Goal: Task Accomplishment & Management: Use online tool/utility

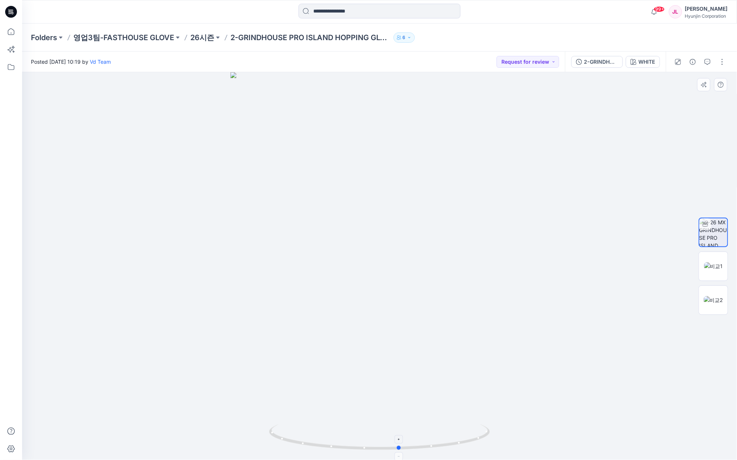
drag, startPoint x: 441, startPoint y: 440, endPoint x: 461, endPoint y: 433, distance: 21.2
click at [461, 433] on icon at bounding box center [380, 438] width 223 height 28
drag, startPoint x: 457, startPoint y: 445, endPoint x: 447, endPoint y: 434, distance: 15.1
click at [447, 434] on icon at bounding box center [380, 438] width 223 height 28
click at [713, 267] on img at bounding box center [713, 266] width 19 height 8
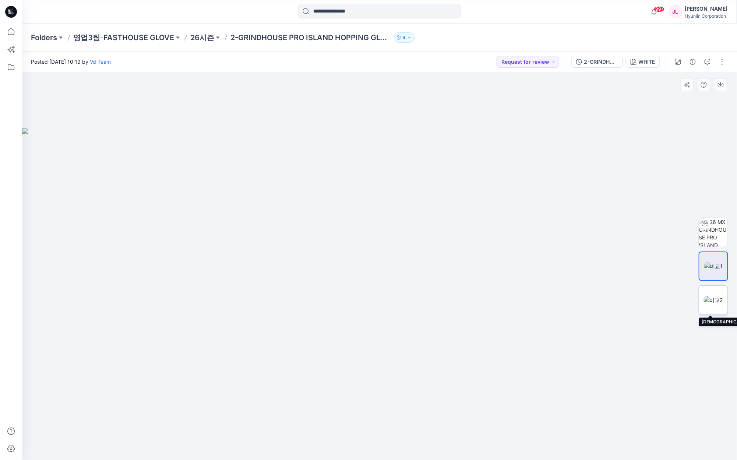
click at [713, 300] on img at bounding box center [713, 300] width 19 height 8
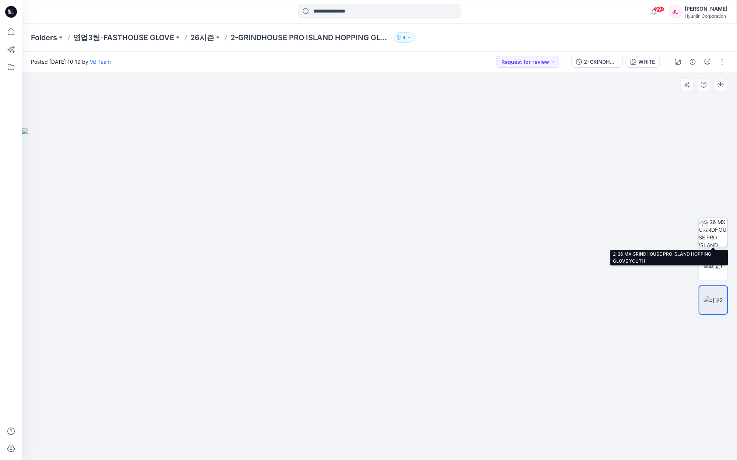
click at [713, 240] on img at bounding box center [713, 232] width 29 height 29
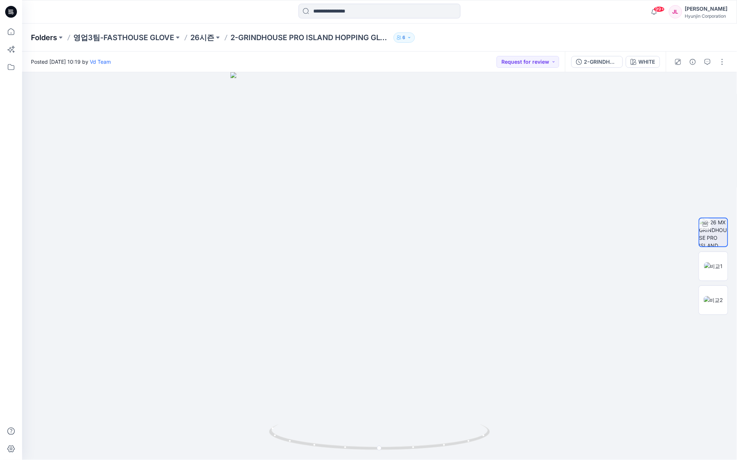
click at [40, 38] on p "Folders" at bounding box center [44, 37] width 26 height 10
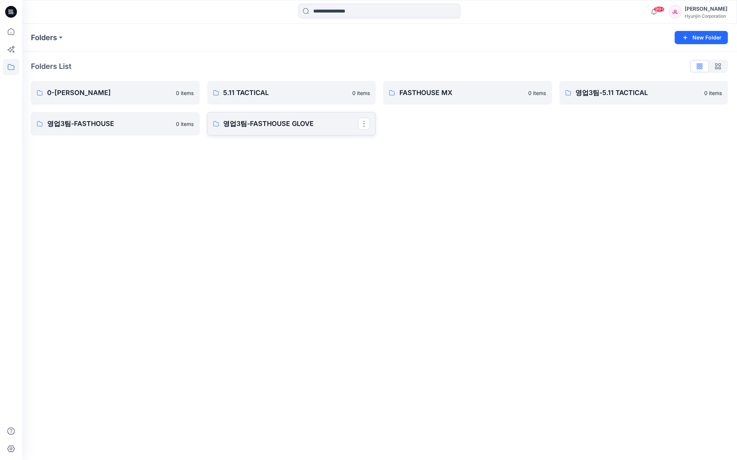
click at [304, 113] on link "영업3팀-FASTHOUSE GLOVE" at bounding box center [291, 124] width 169 height 24
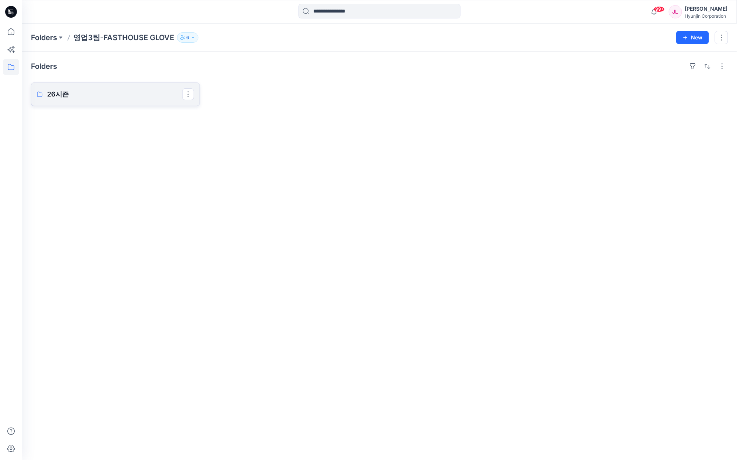
click at [93, 98] on p "26시즌" at bounding box center [114, 94] width 135 height 10
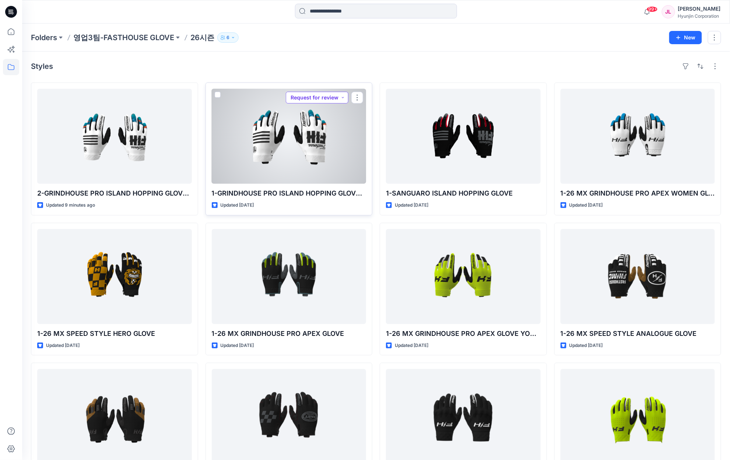
click at [330, 98] on button "Request for review" at bounding box center [317, 98] width 63 height 12
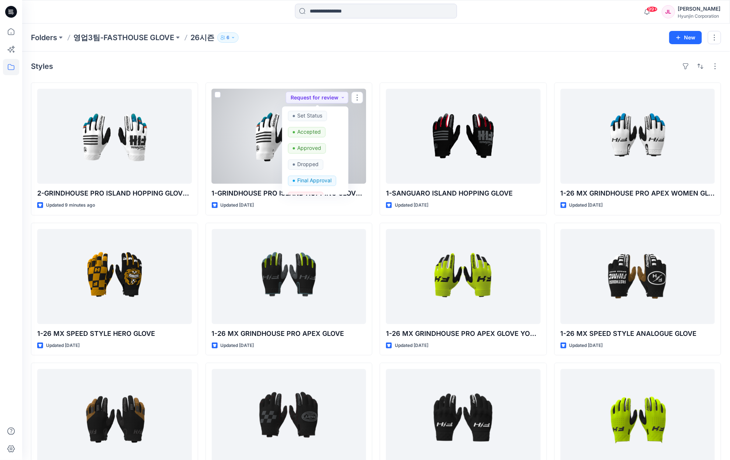
click at [251, 120] on div at bounding box center [289, 136] width 155 height 95
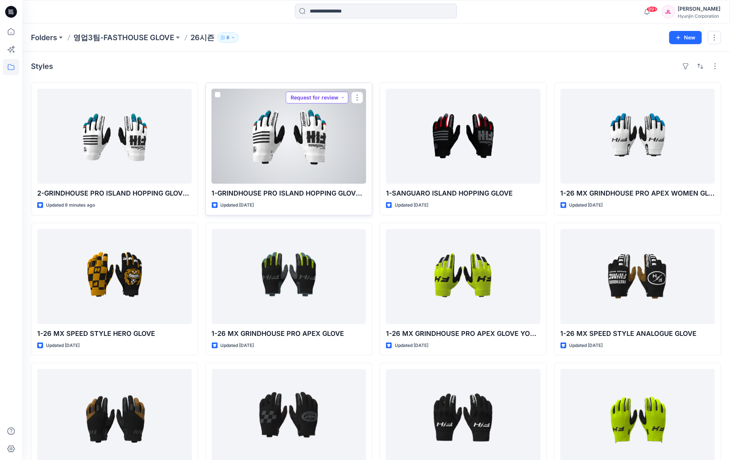
click at [338, 94] on button "Request for review" at bounding box center [317, 98] width 63 height 12
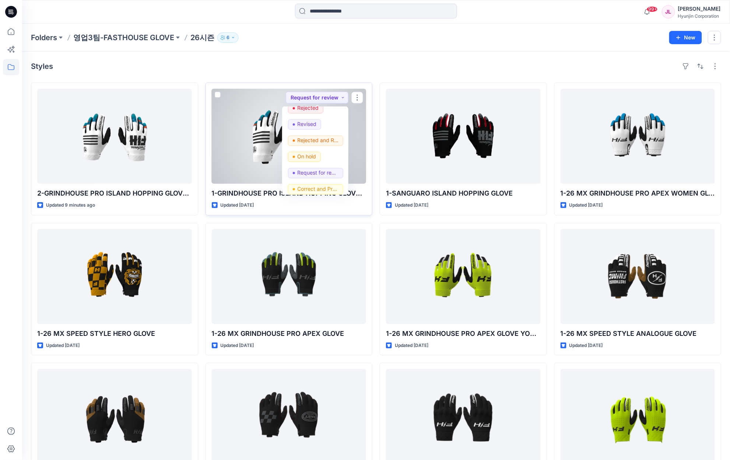
scroll to position [93, 0]
click at [323, 133] on p "Rejected and Resubmit" at bounding box center [317, 136] width 41 height 10
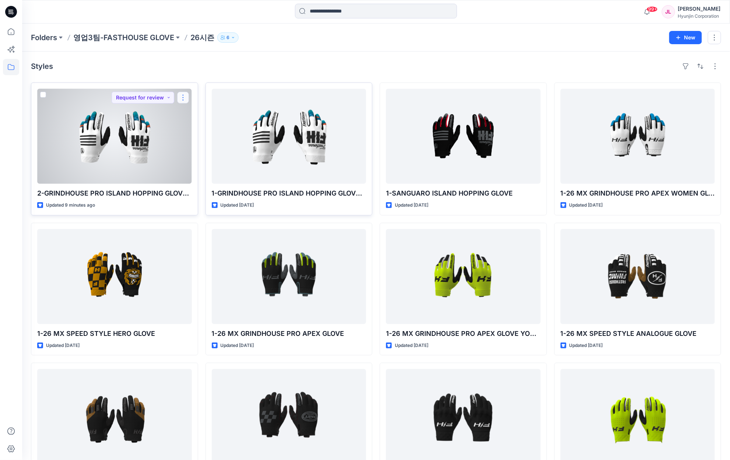
click at [181, 97] on button "button" at bounding box center [183, 98] width 12 height 12
click at [208, 157] on p "Duplicate to..." at bounding box center [209, 156] width 34 height 8
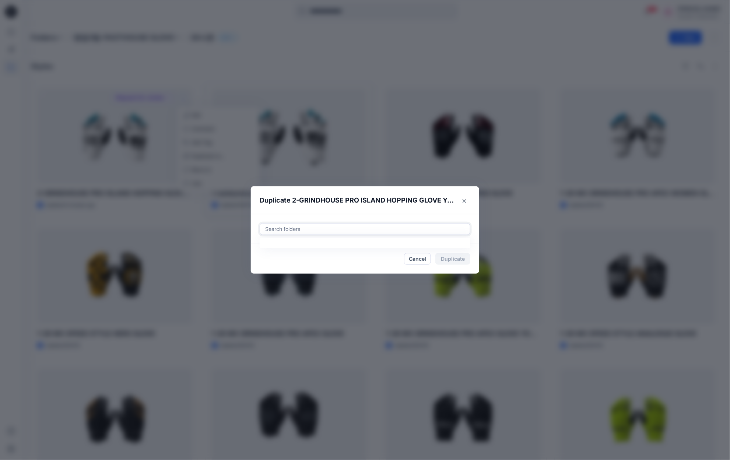
click at [336, 235] on div "Search folders" at bounding box center [365, 229] width 211 height 12
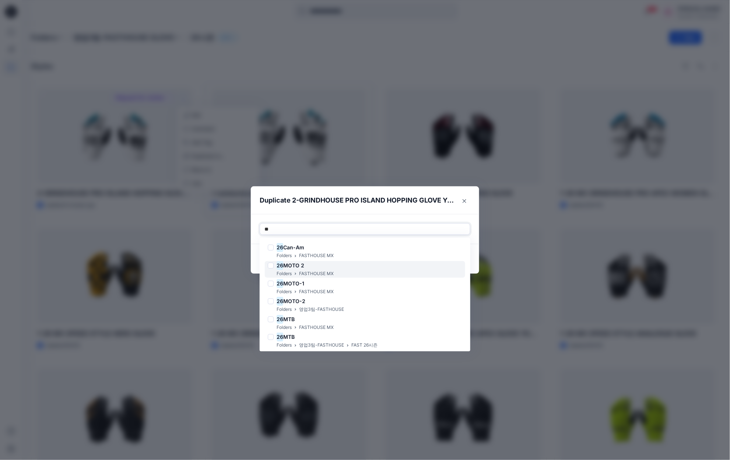
click at [348, 266] on div "26 MOTO 2 Folders FASTHOUSE MX" at bounding box center [365, 269] width 200 height 17
type input "**"
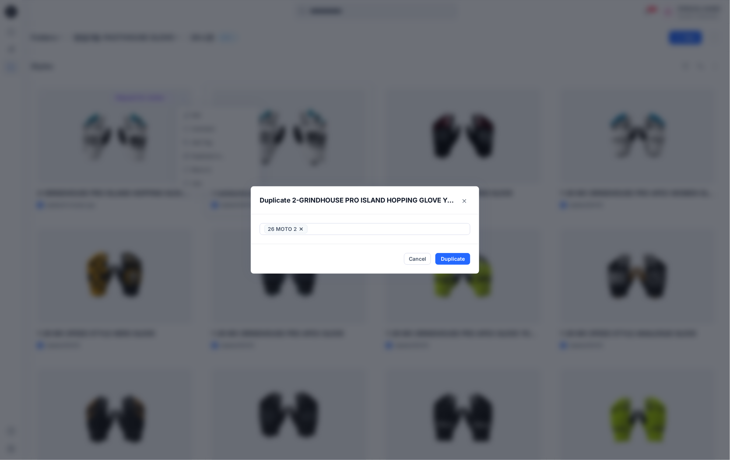
click at [413, 211] on header "Duplicate 2-GRINDHOUSE PRO ISLAND HOPPING GLOVE YOUTH" at bounding box center [358, 200] width 214 height 28
click at [464, 257] on button "Duplicate" at bounding box center [452, 259] width 35 height 12
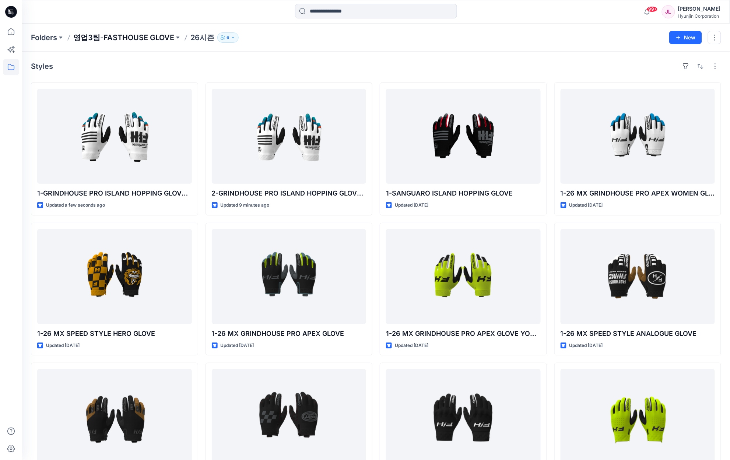
click at [120, 42] on p "영업3팀-FASTHOUSE GLOVE" at bounding box center [123, 37] width 101 height 10
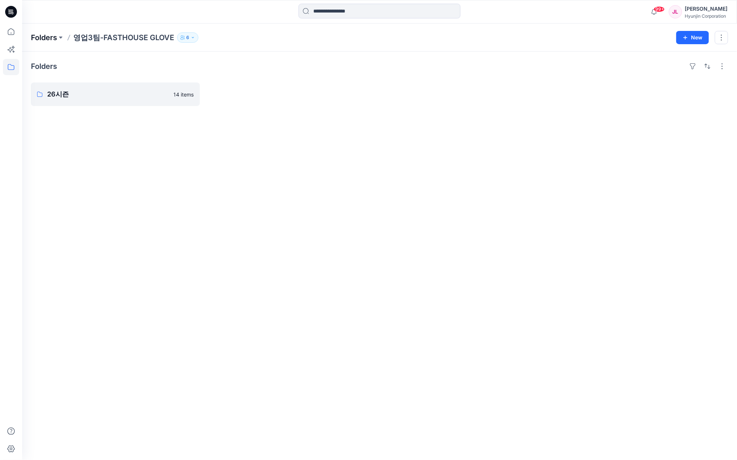
click at [41, 36] on p "Folders" at bounding box center [44, 37] width 26 height 10
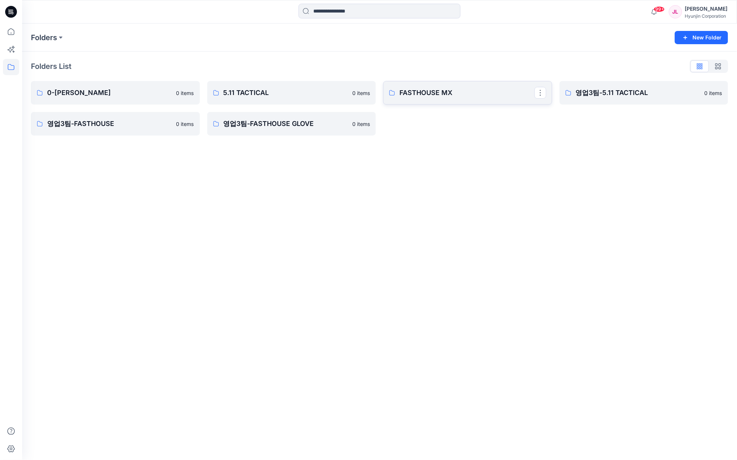
click at [420, 88] on p "FASTHOUSE MX" at bounding box center [466, 93] width 135 height 10
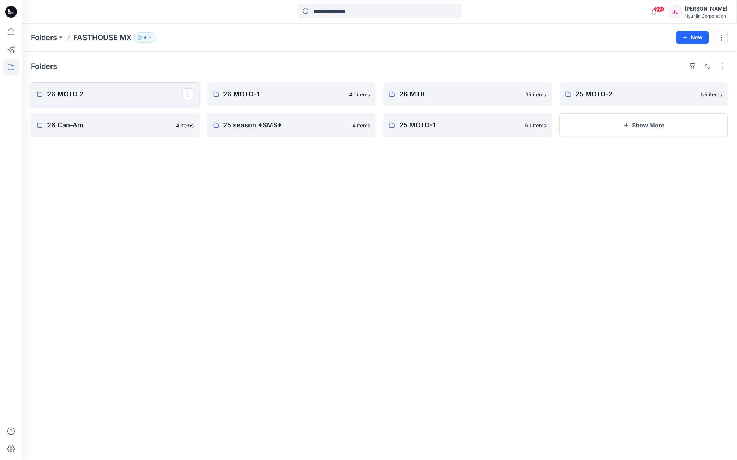
click at [103, 94] on p "26 MOTO 2" at bounding box center [114, 94] width 135 height 10
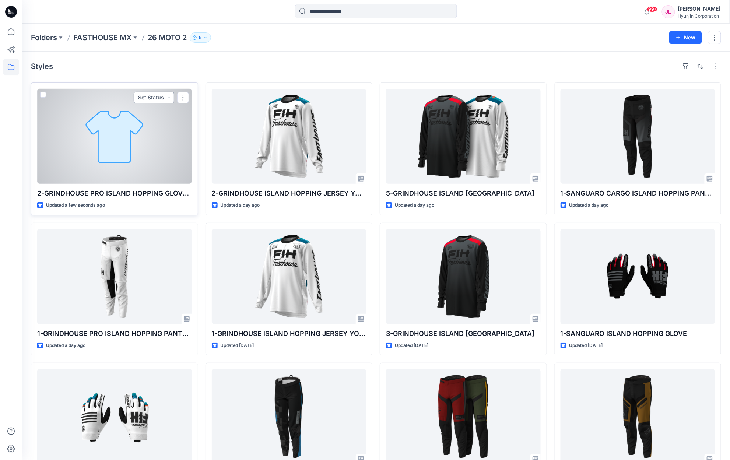
click at [150, 95] on button "Set Status" at bounding box center [154, 98] width 40 height 12
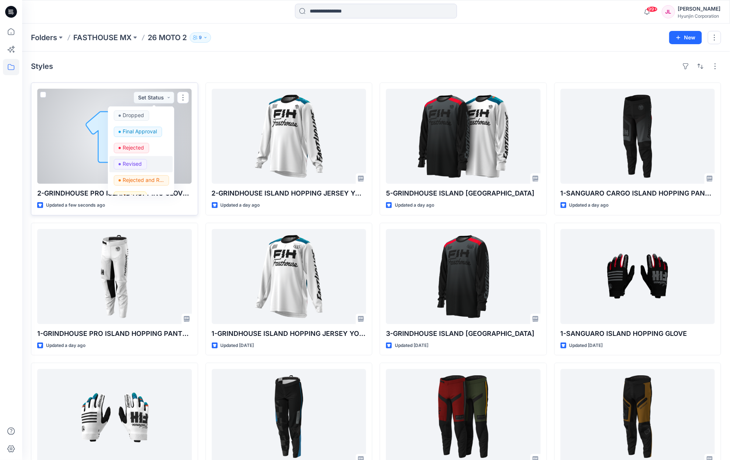
scroll to position [93, 0]
click at [141, 165] on p "Request for review" at bounding box center [143, 169] width 41 height 10
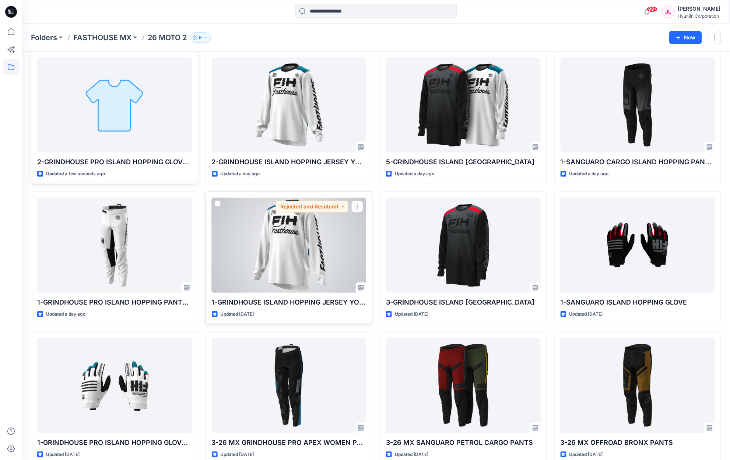
scroll to position [49, 0]
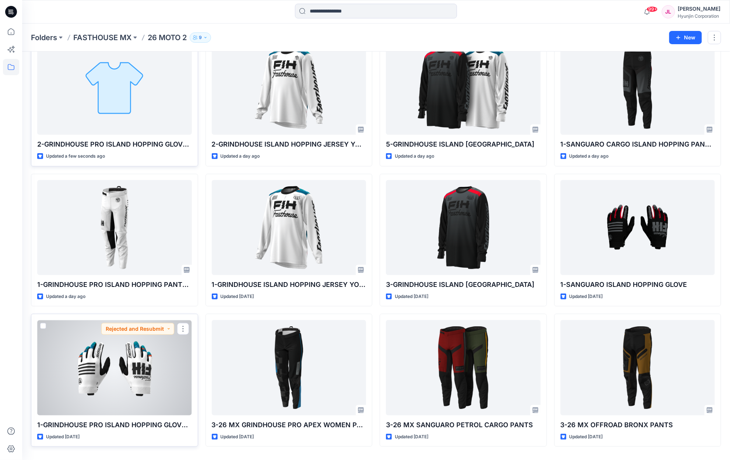
click at [139, 348] on div at bounding box center [114, 367] width 155 height 95
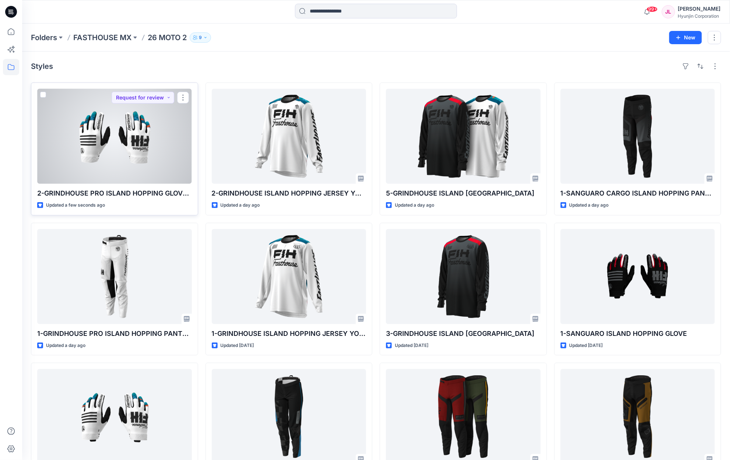
click at [155, 155] on div at bounding box center [114, 136] width 155 height 95
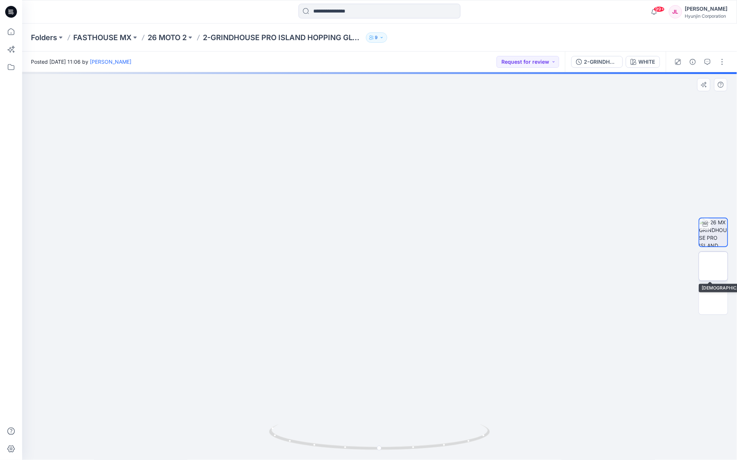
click at [713, 270] on img at bounding box center [713, 266] width 19 height 8
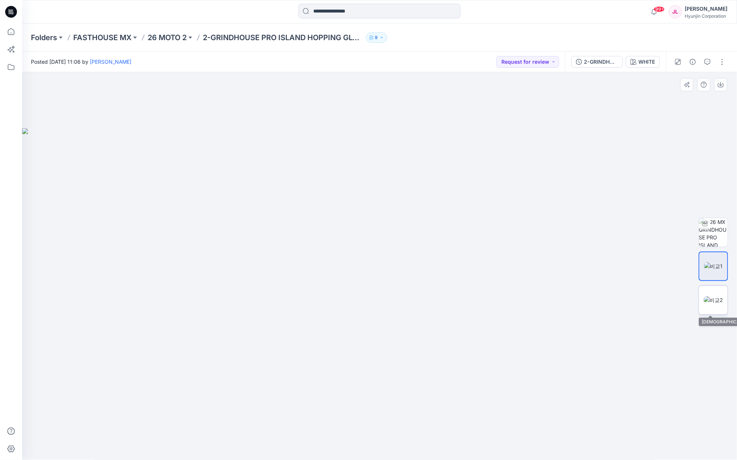
click at [719, 304] on img at bounding box center [713, 300] width 19 height 8
